Goal: Complete application form

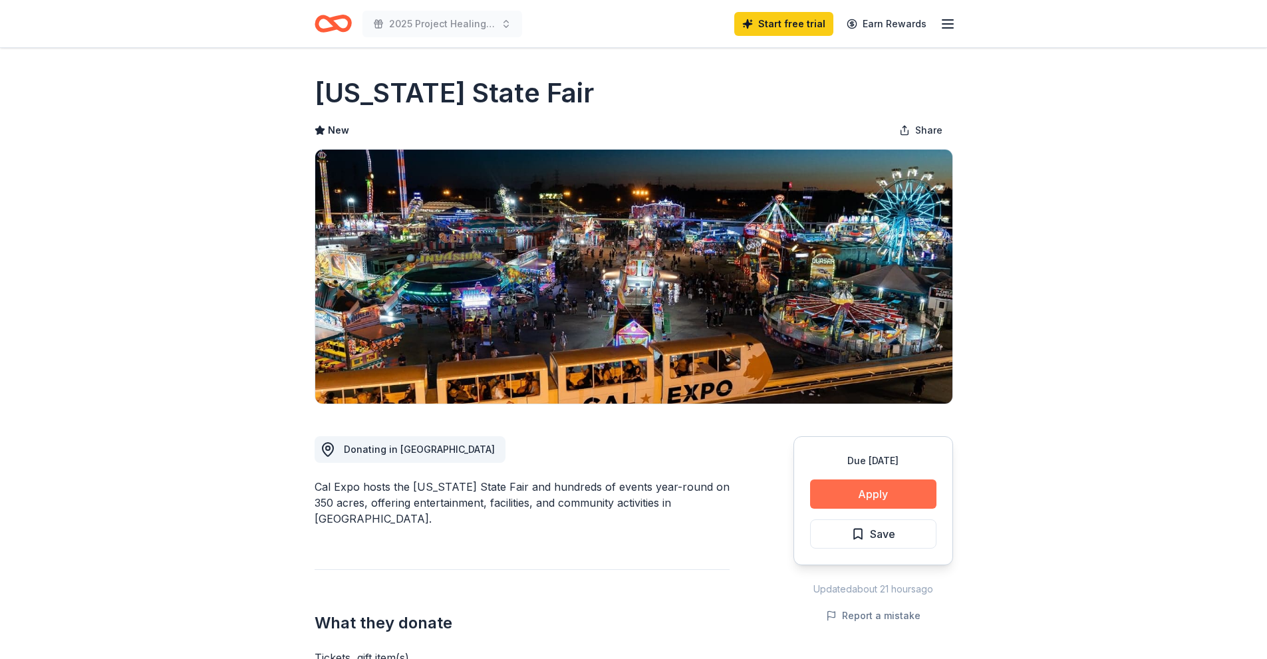
click at [869, 497] on button "Apply" at bounding box center [873, 493] width 126 height 29
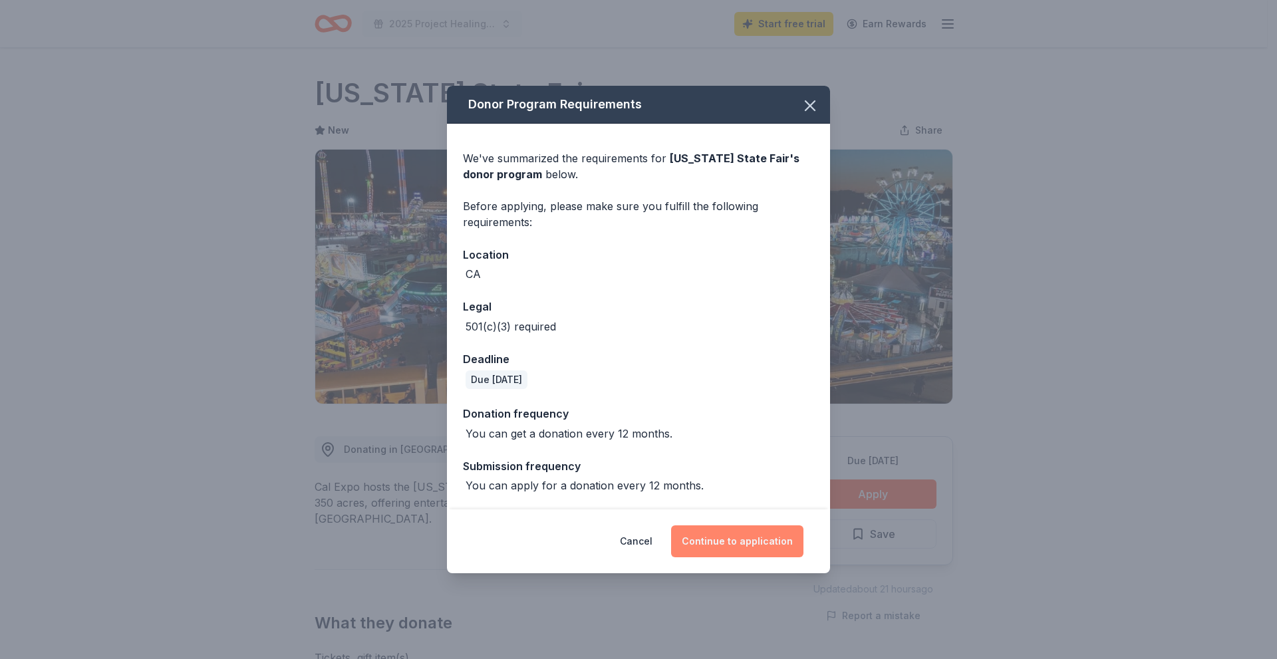
click at [763, 537] on button "Continue to application" at bounding box center [737, 541] width 132 height 32
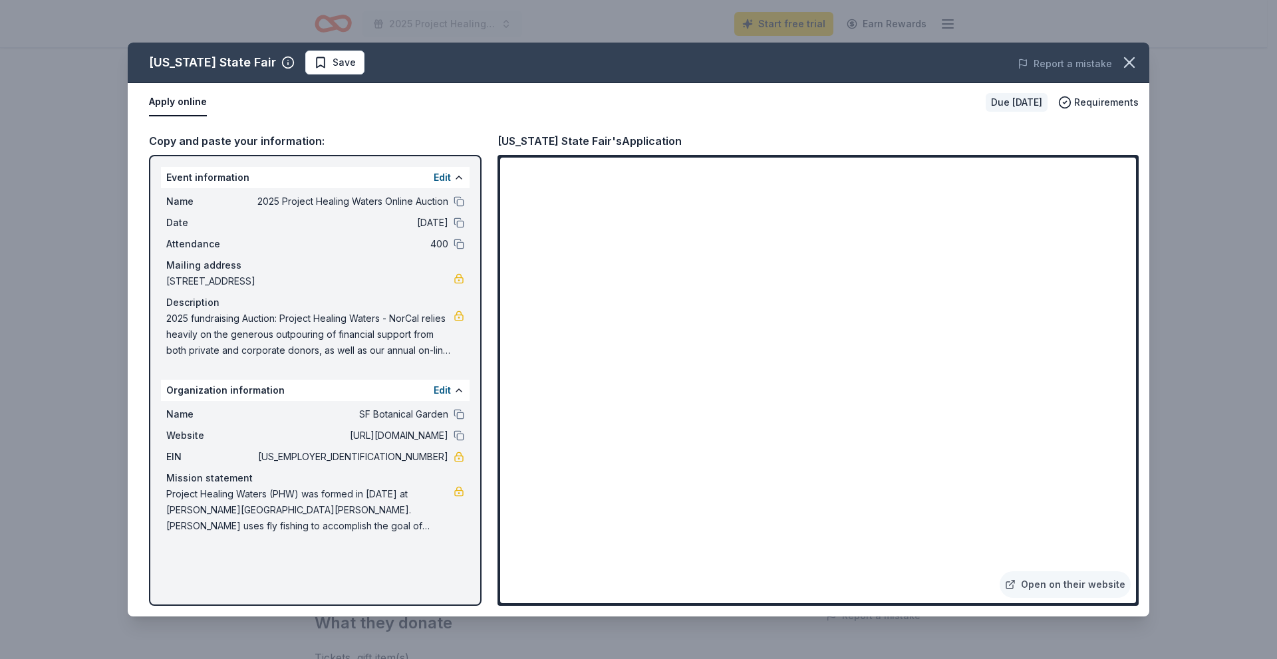
drag, startPoint x: 401, startPoint y: 457, endPoint x: 418, endPoint y: 460, distance: 17.5
click at [418, 460] on span "[US_EMPLOYER_IDENTIFICATION_NUMBER]" at bounding box center [351, 457] width 193 height 16
drag, startPoint x: 400, startPoint y: 458, endPoint x: 434, endPoint y: 458, distance: 33.9
click at [434, 458] on span "[US_EMPLOYER_IDENTIFICATION_NUMBER]" at bounding box center [351, 457] width 193 height 16
click at [335, 62] on span "Save" at bounding box center [344, 63] width 23 height 16
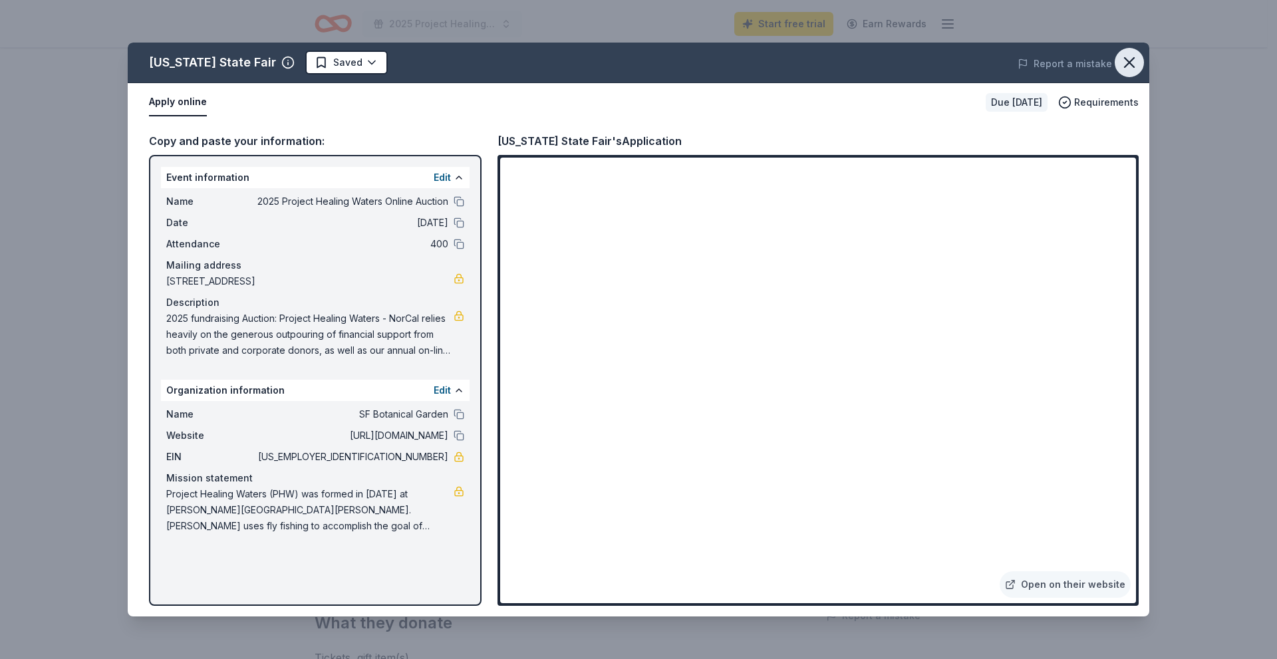
click at [1135, 59] on icon "button" at bounding box center [1129, 62] width 19 height 19
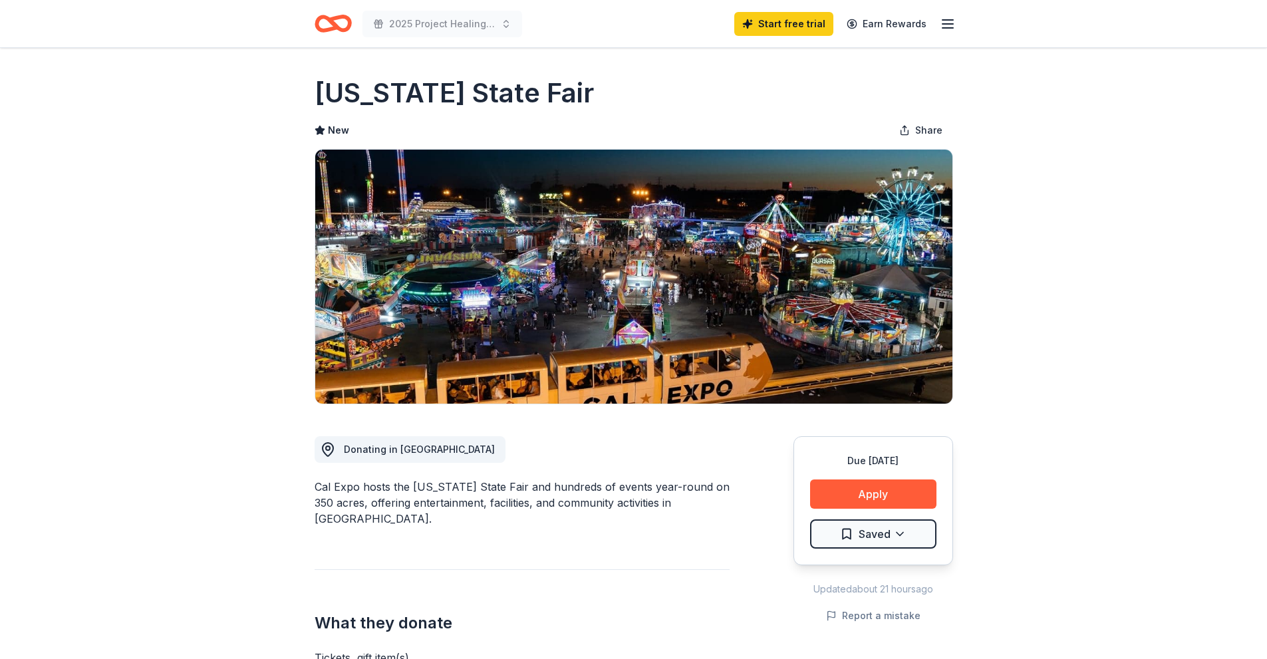
click at [335, 13] on icon "Home" at bounding box center [333, 23] width 37 height 31
